Goal: Transaction & Acquisition: Purchase product/service

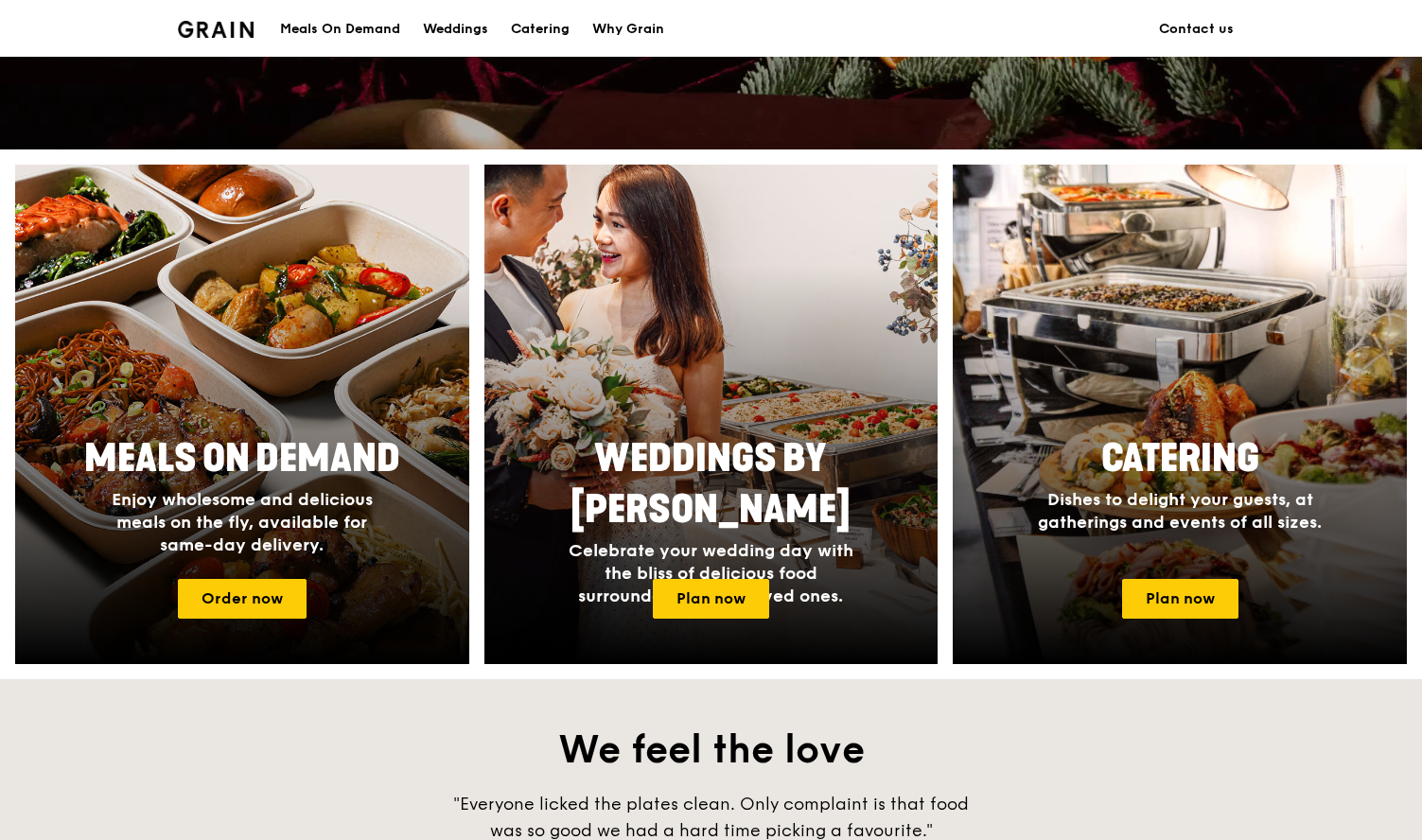
scroll to position [659, 0]
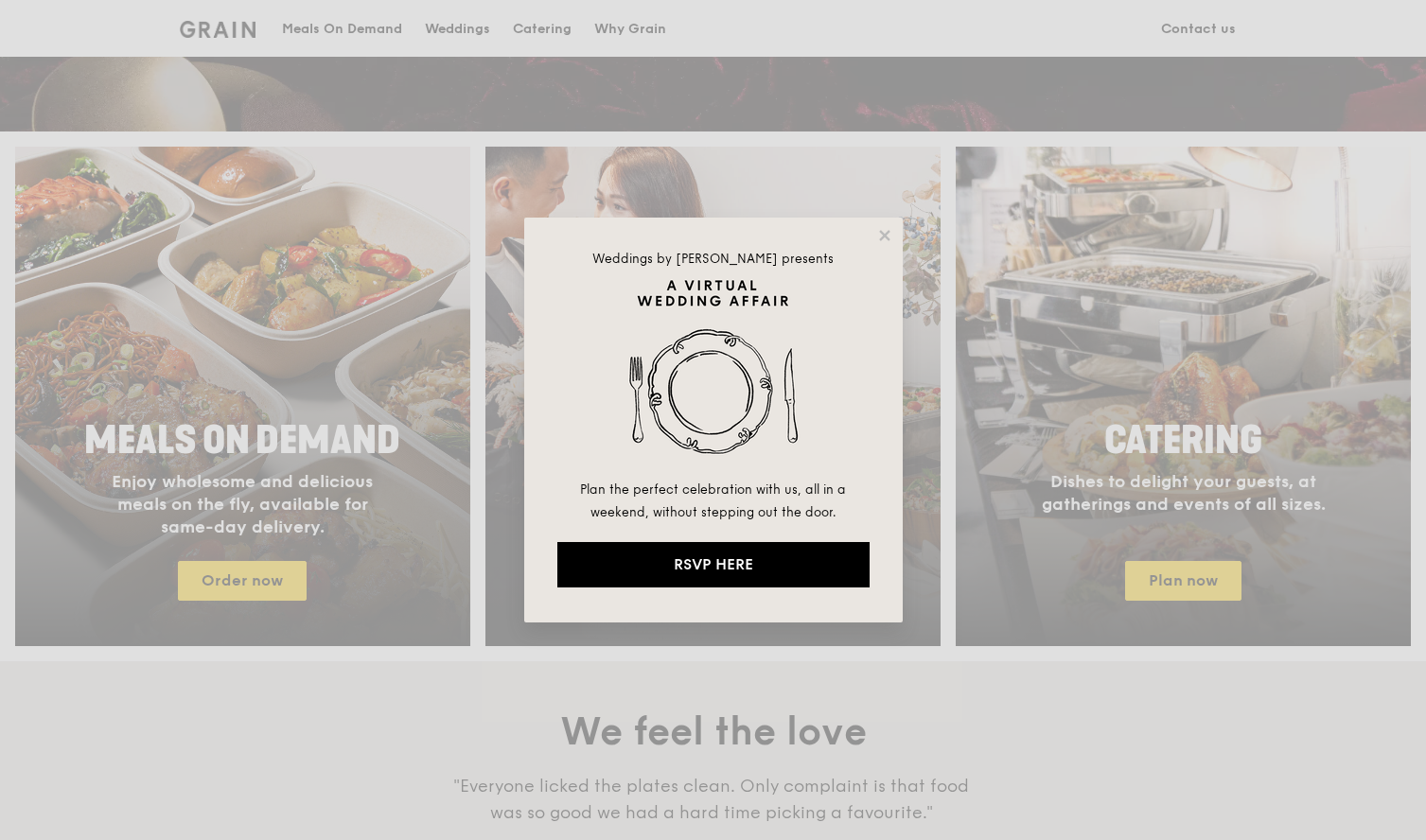
click at [892, 231] on div "Weddings by Grain presents Plan the perfect celebration with us, all in a weeke…" at bounding box center [713, 420] width 378 height 405
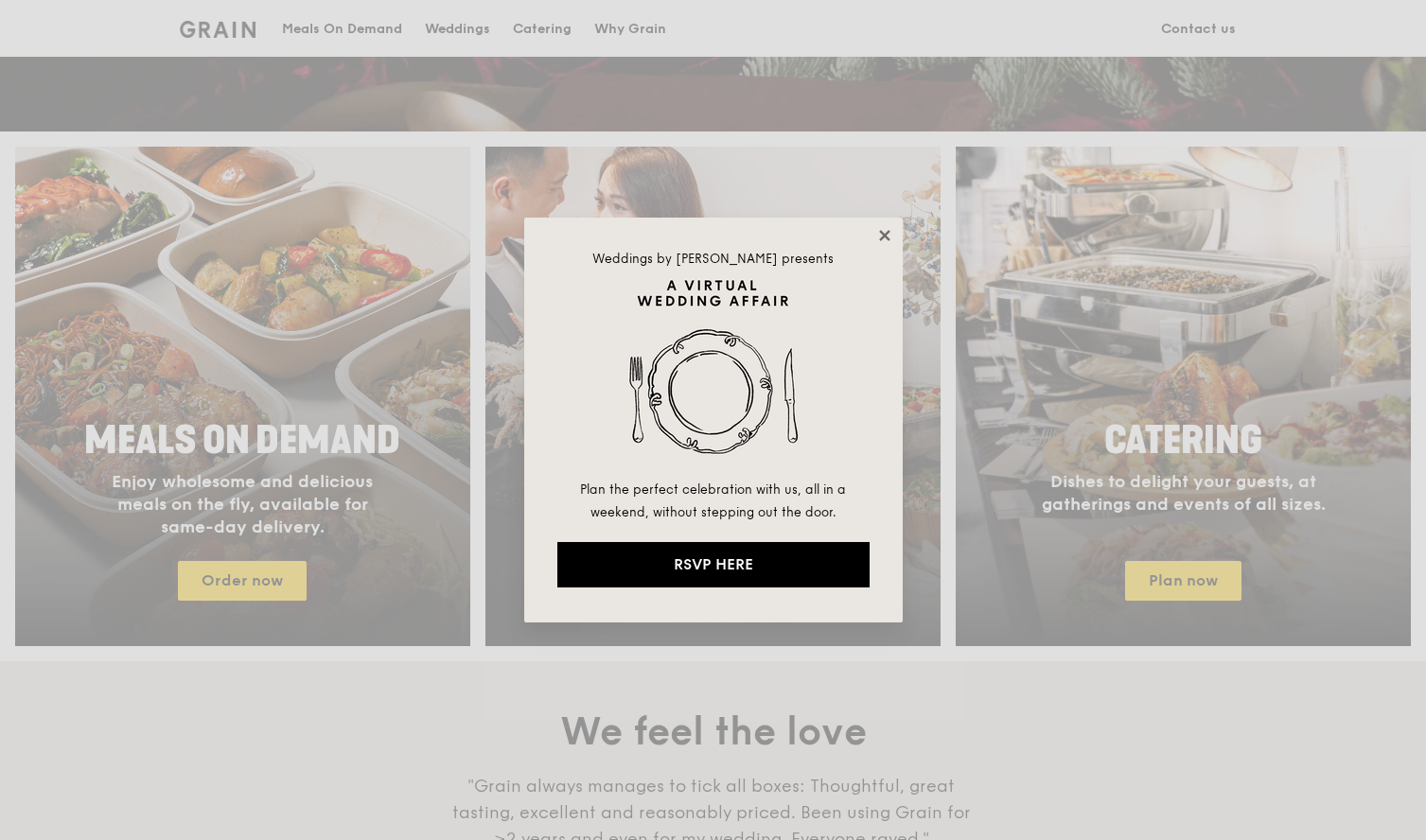
click at [883, 234] on icon at bounding box center [883, 235] width 11 height 11
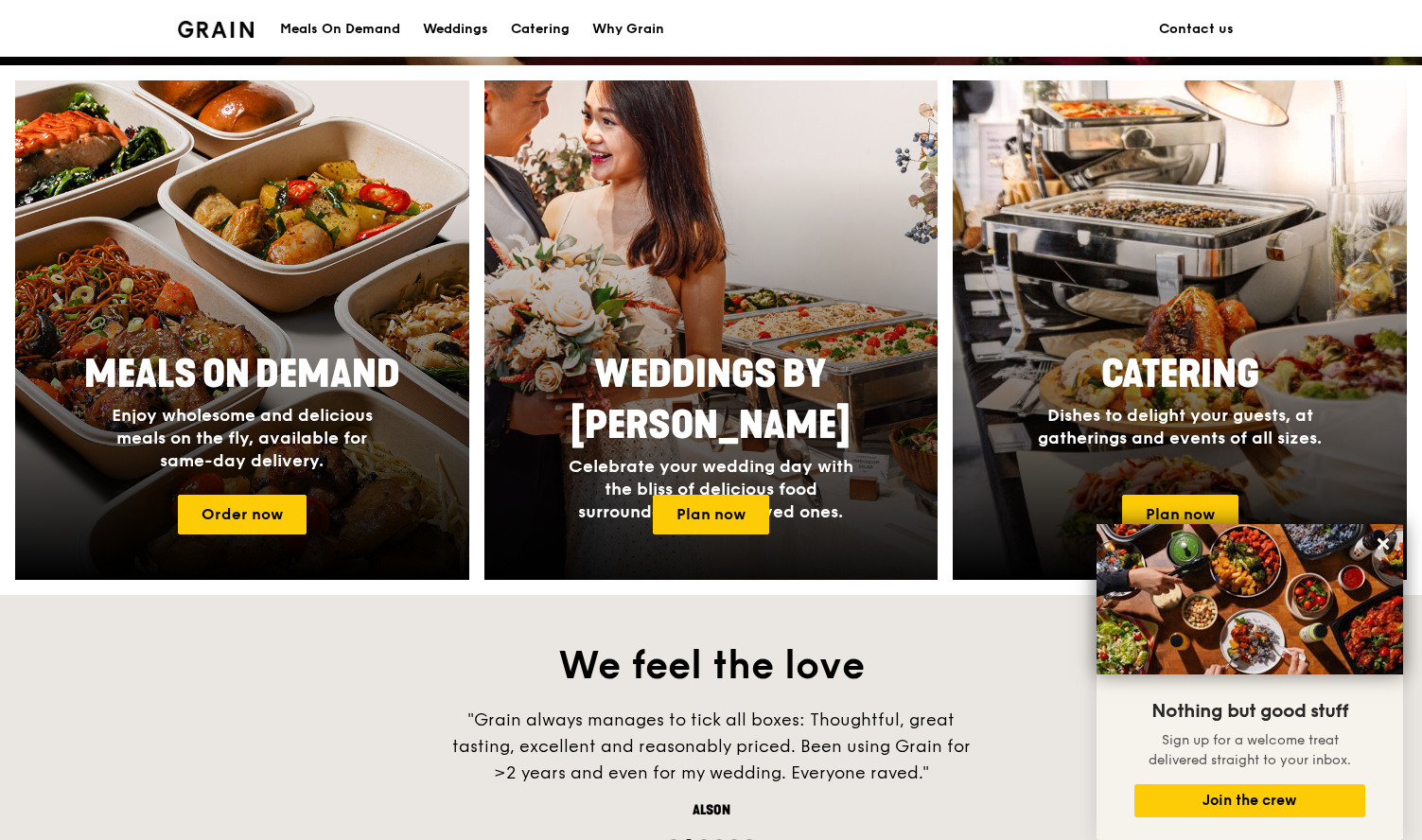
scroll to position [0, 0]
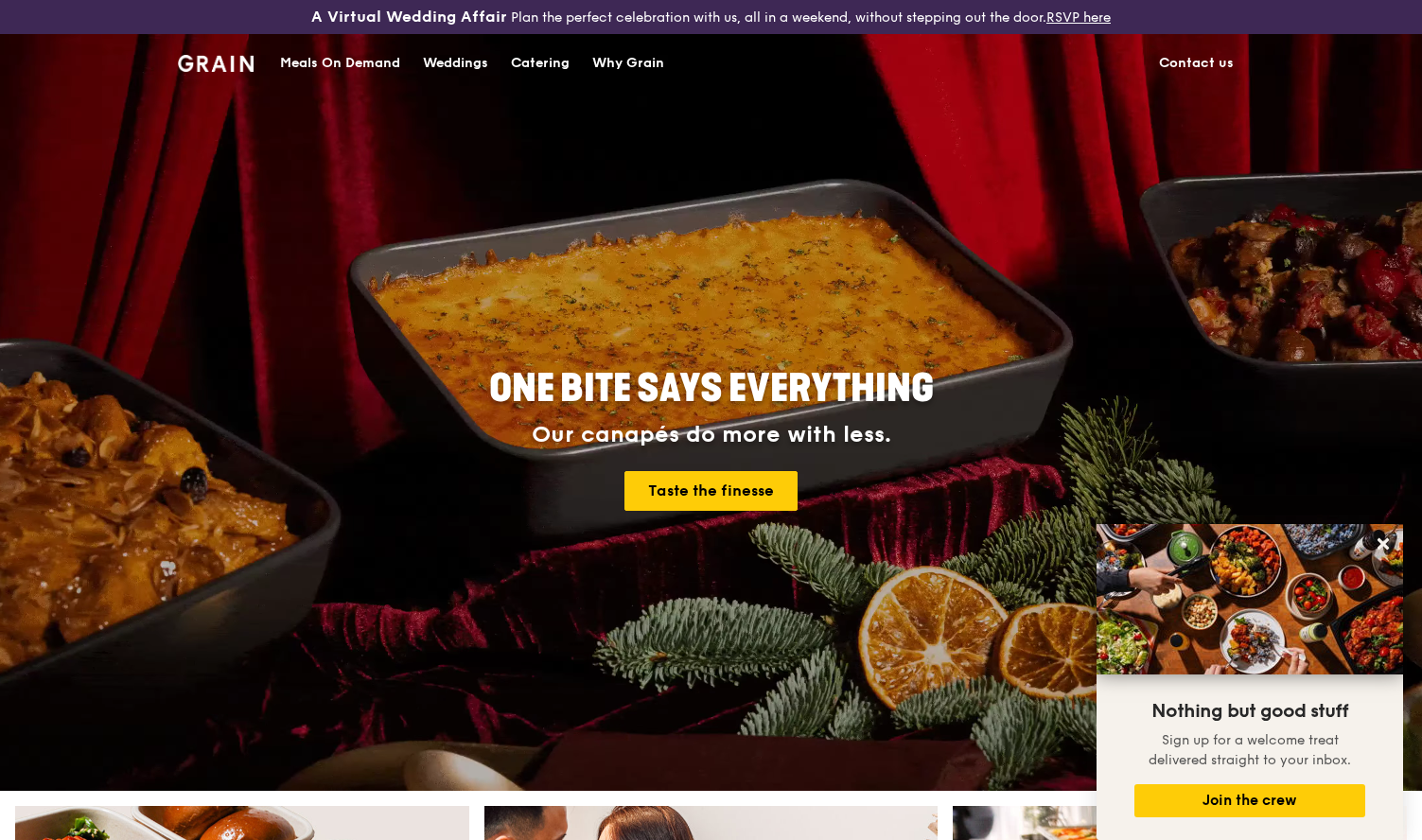
click at [544, 71] on div "Catering" at bounding box center [540, 62] width 58 height 56
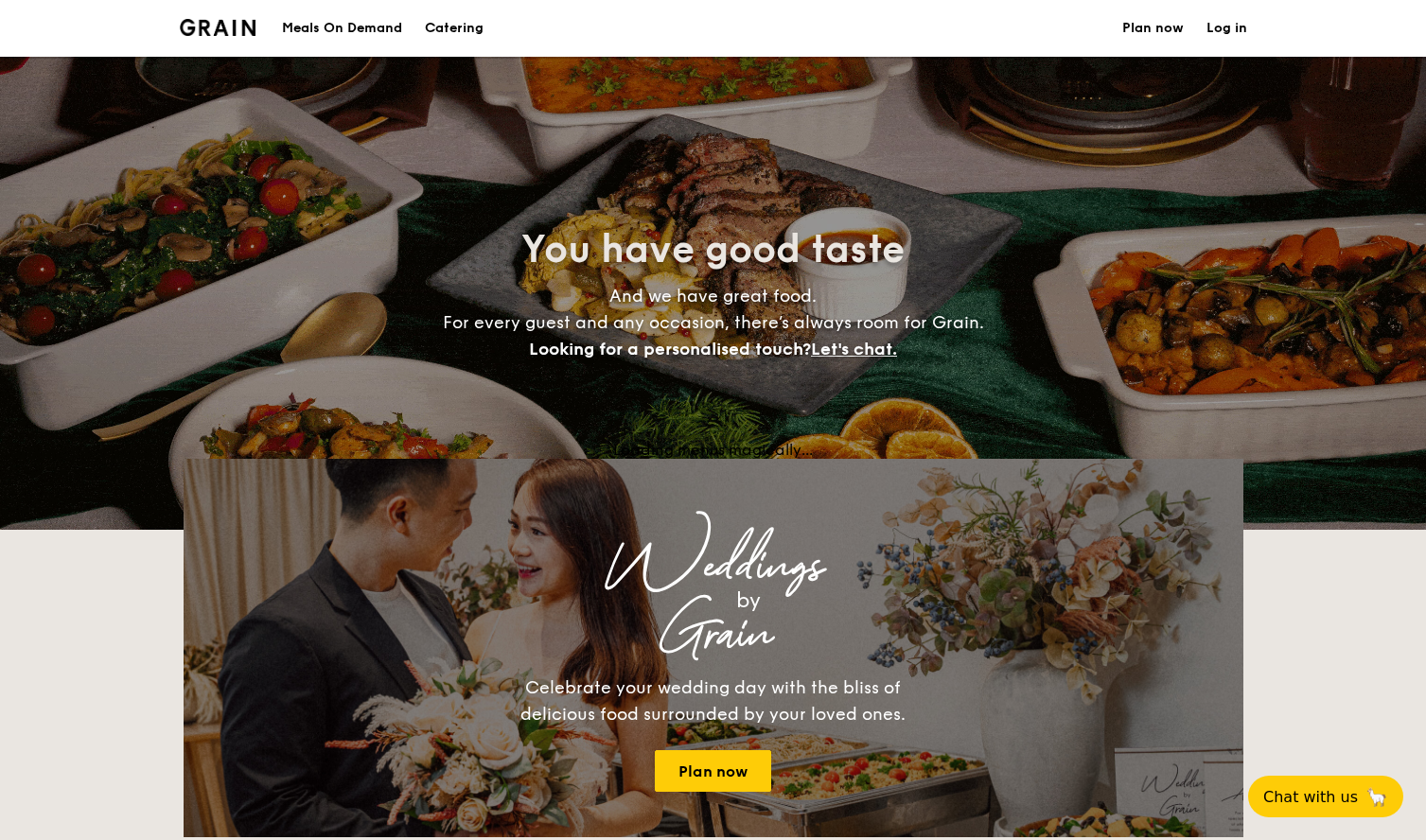
select select
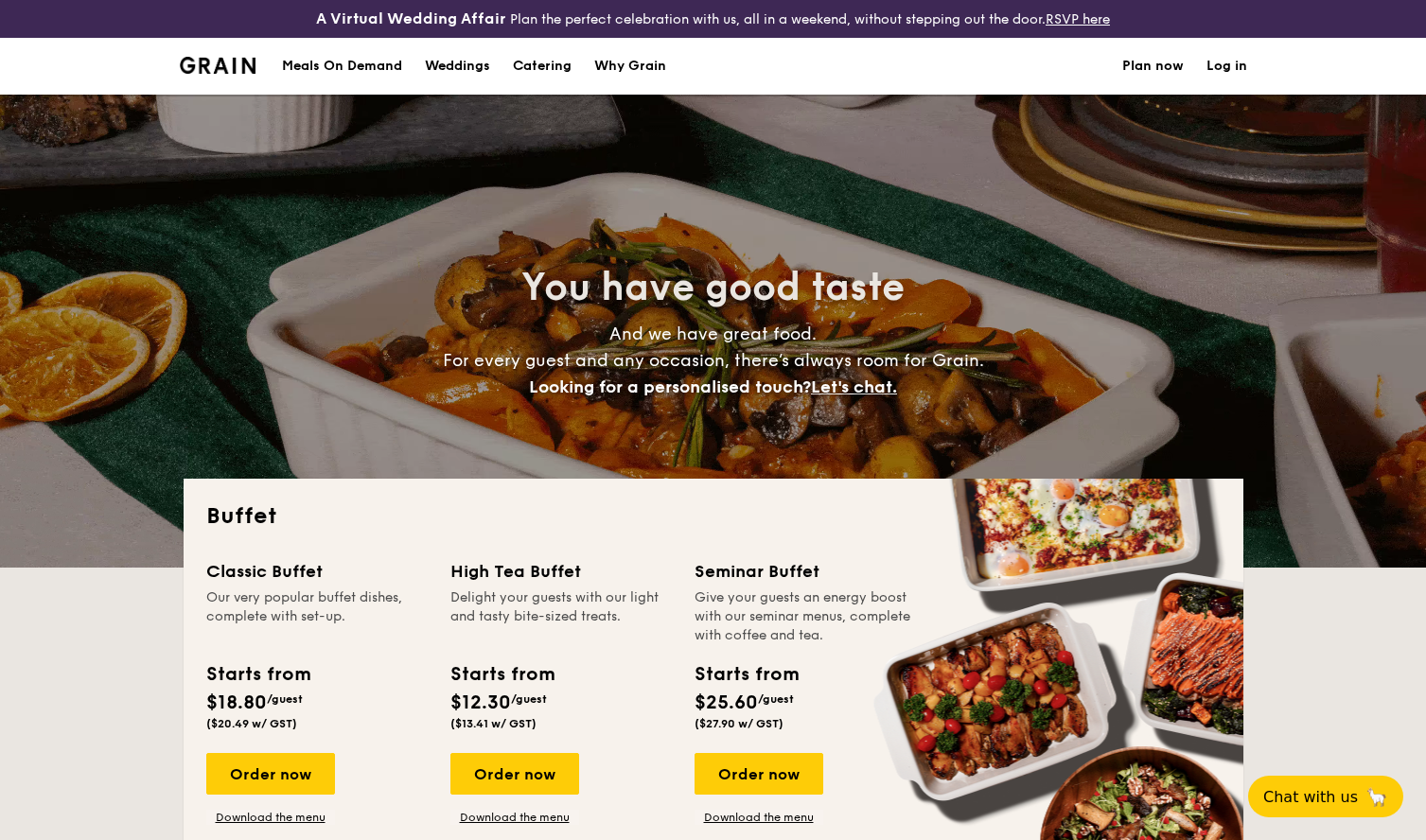
click at [374, 62] on div "Meals On Demand" at bounding box center [342, 65] width 121 height 56
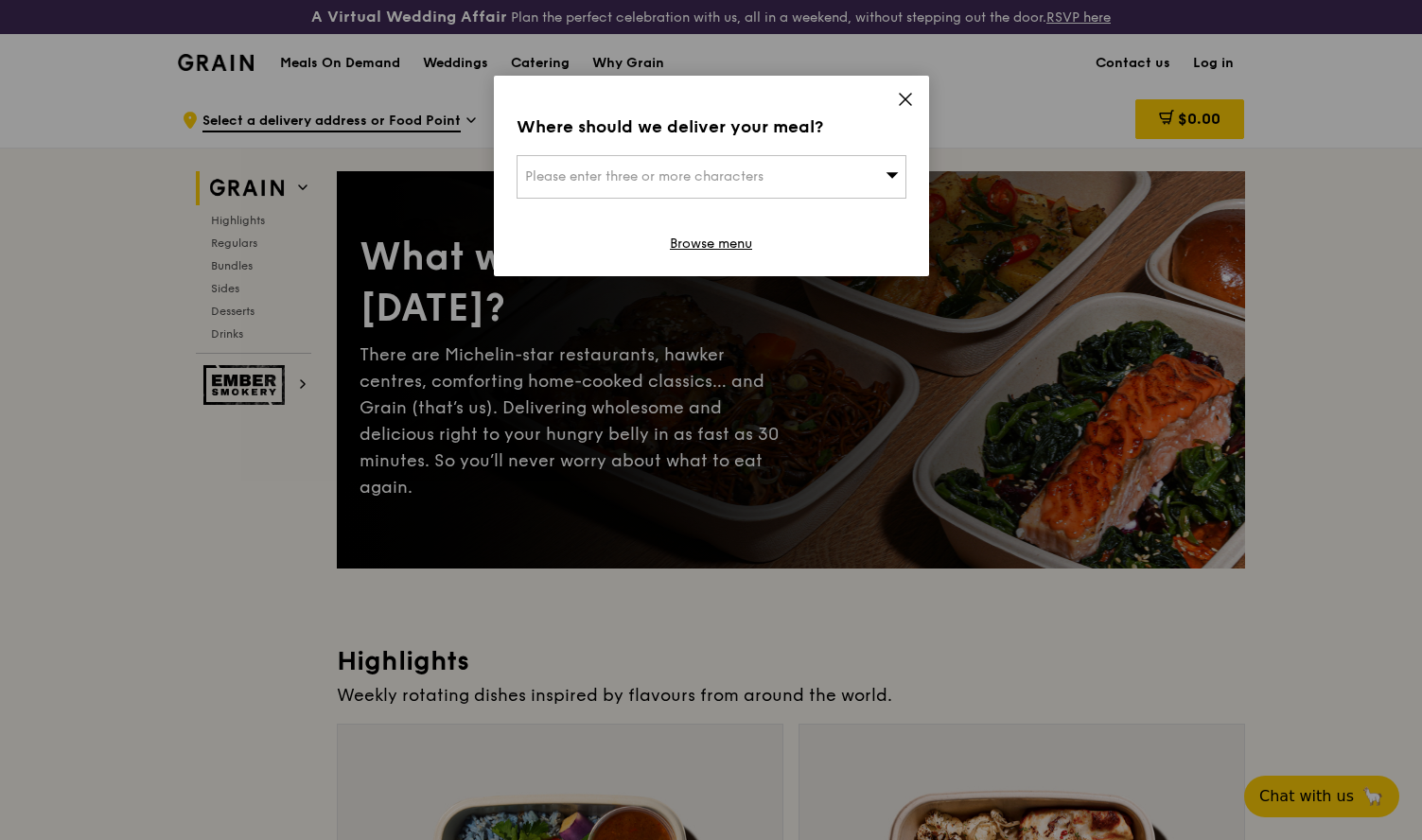
click at [910, 96] on icon at bounding box center [905, 99] width 17 height 17
